Goal: Task Accomplishment & Management: Complete application form

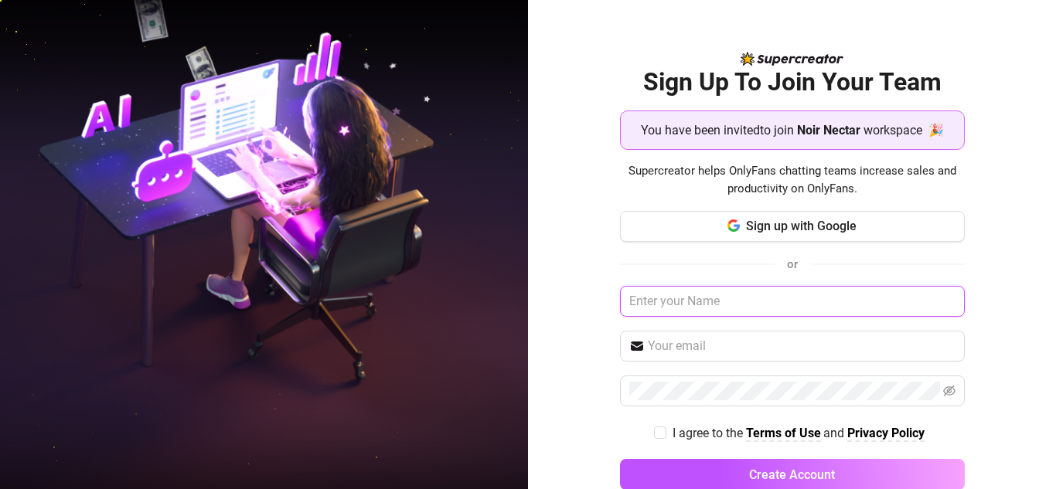
click at [784, 313] on input "text" at bounding box center [792, 301] width 345 height 31
click at [767, 301] on input "text" at bounding box center [792, 301] width 345 height 31
type input "[EMAIL_ADDRESS][DOMAIN_NAME]"
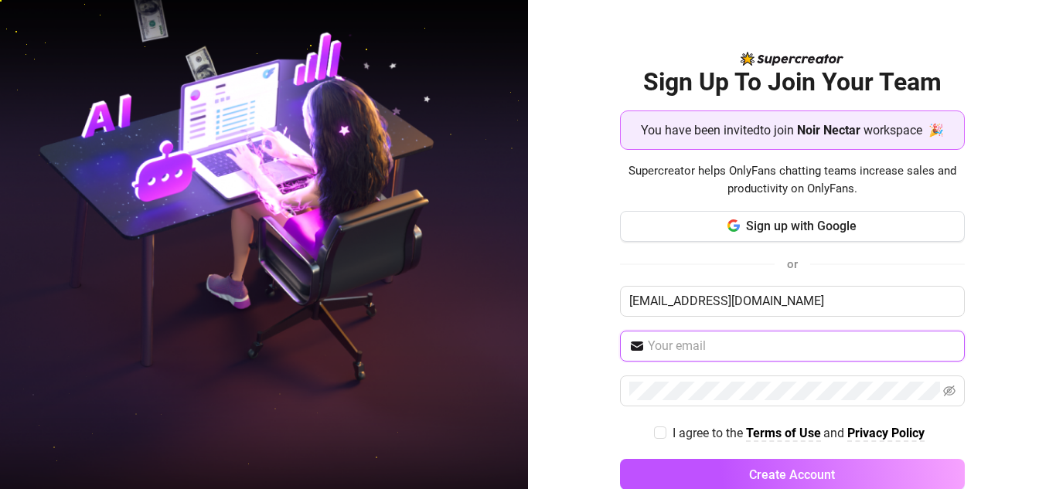
click at [755, 348] on input "text" at bounding box center [802, 346] width 308 height 19
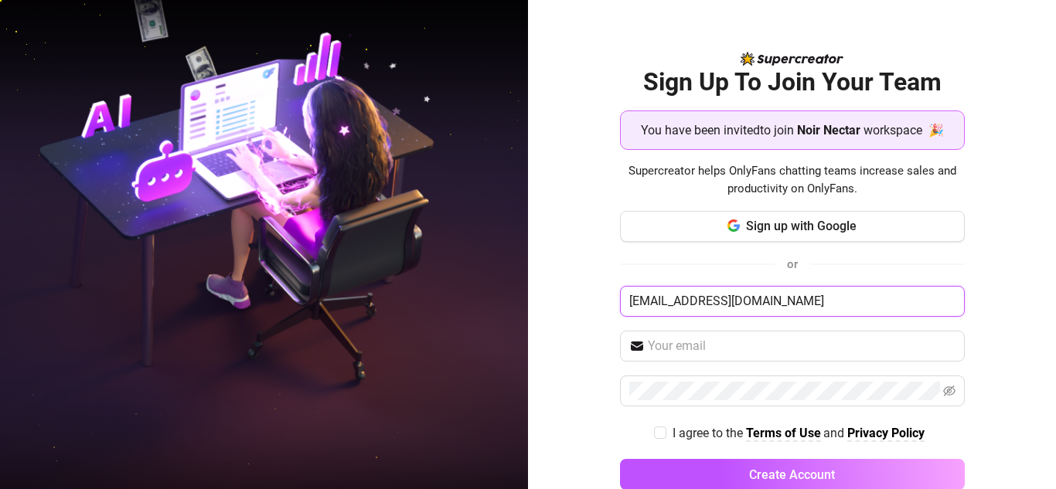
click at [691, 307] on input "[EMAIL_ADDRESS][DOMAIN_NAME]" at bounding box center [792, 301] width 345 height 31
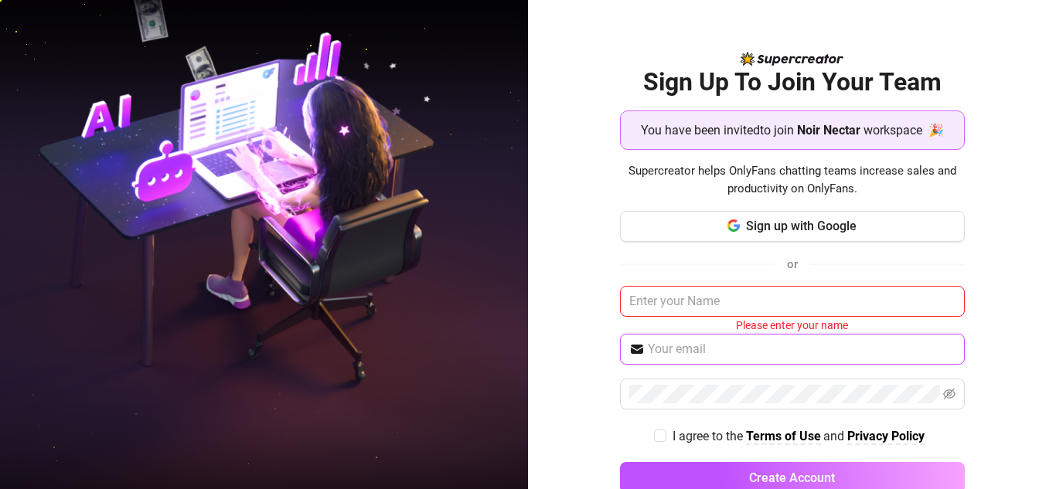
click at [699, 357] on input "text" at bounding box center [802, 349] width 308 height 19
paste input "[EMAIL_ADDRESS][DOMAIN_NAME]"
type input "[EMAIL_ADDRESS][DOMAIN_NAME]"
click at [688, 298] on input "text" at bounding box center [792, 301] width 345 height 31
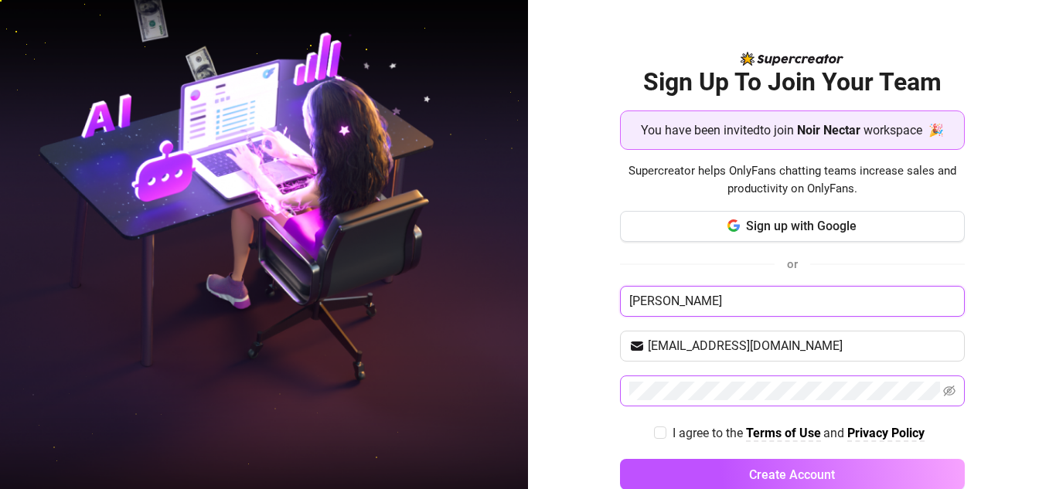
type input "[PERSON_NAME]"
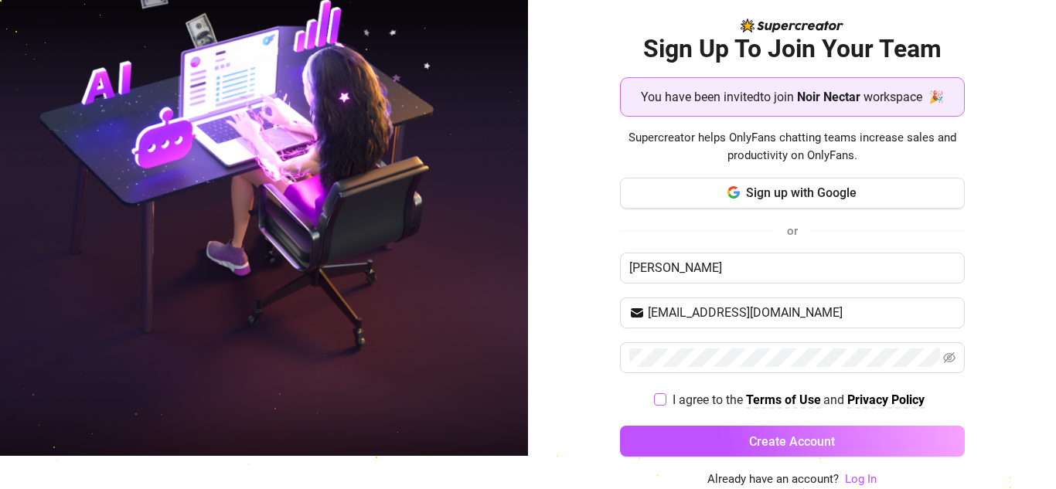
click at [655, 398] on input "I agree to the Terms of Use and Privacy Policy" at bounding box center [659, 398] width 11 height 11
checkbox input "true"
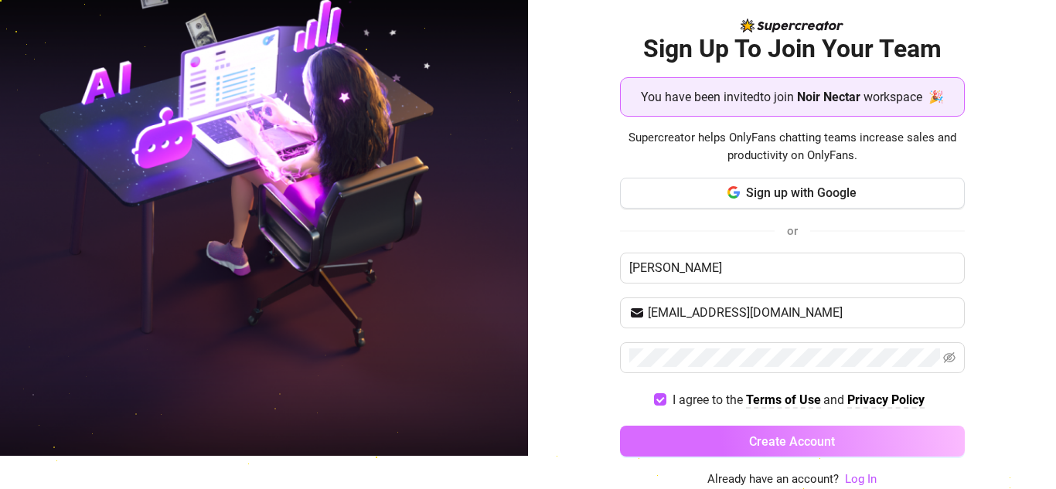
click at [749, 442] on span "Create Account" at bounding box center [792, 441] width 86 height 15
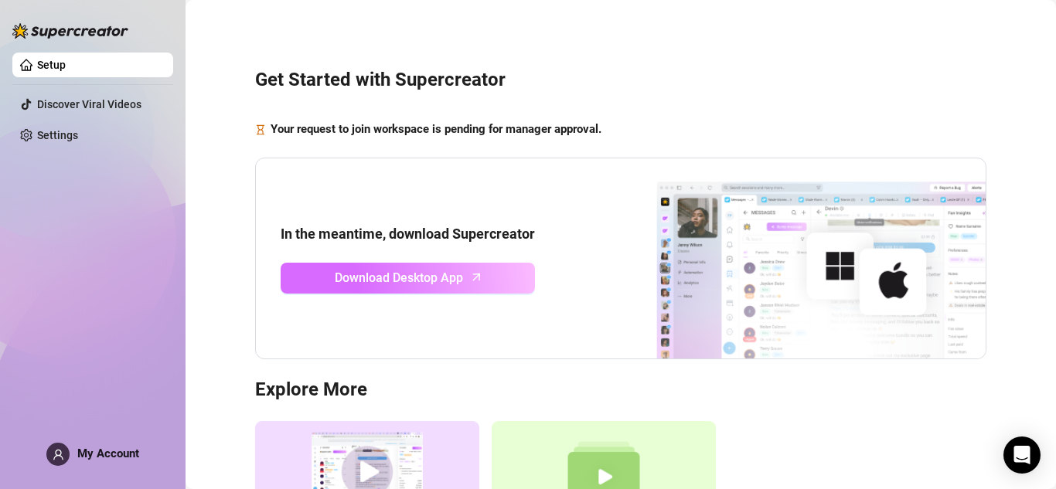
click at [456, 286] on span "Download Desktop App" at bounding box center [399, 277] width 128 height 19
